Goal: Use online tool/utility

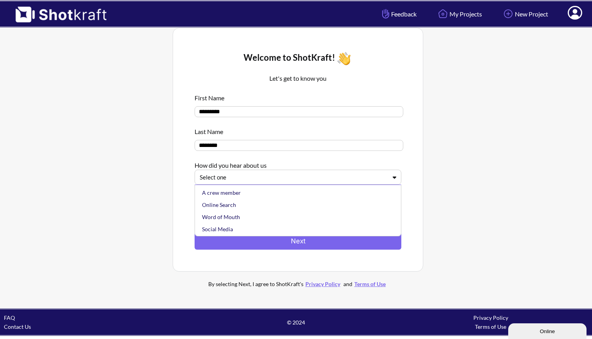
click at [270, 179] on div at bounding box center [293, 177] width 187 height 9
click at [238, 210] on div "Online Search" at bounding box center [300, 205] width 199 height 12
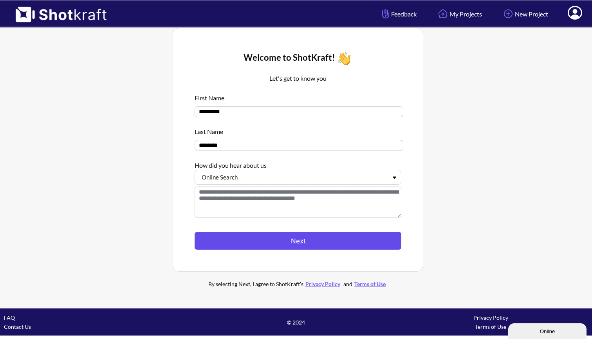
click at [275, 239] on button "Next" at bounding box center [298, 241] width 207 height 18
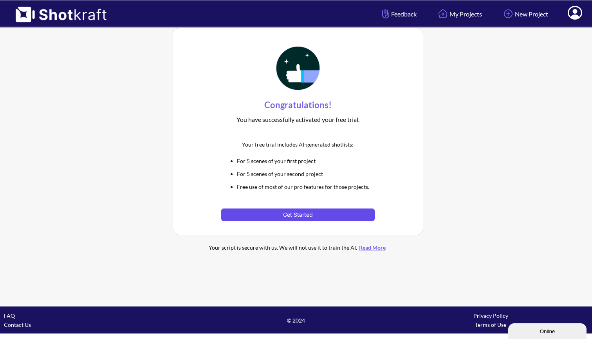
click at [275, 212] on button "Get Started" at bounding box center [297, 214] width 153 height 13
